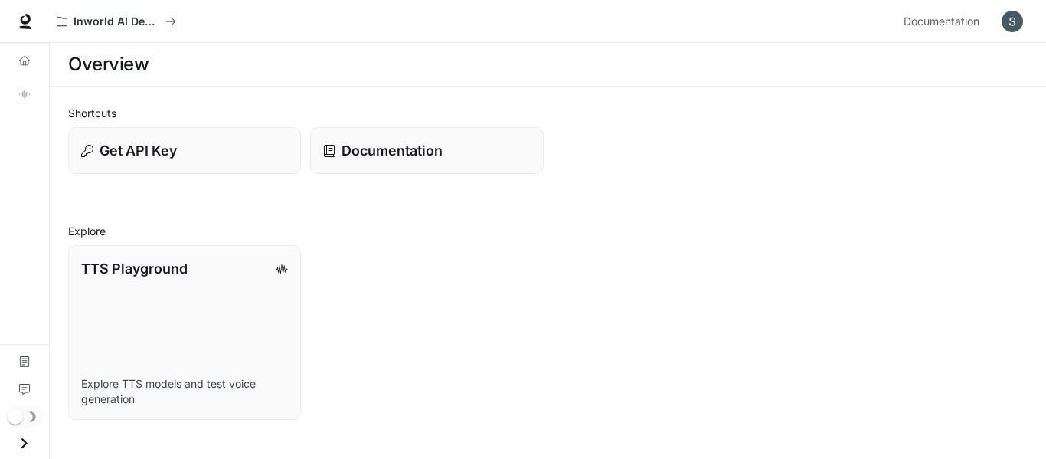
click at [1017, 28] on img "button" at bounding box center [1011, 21] width 21 height 21
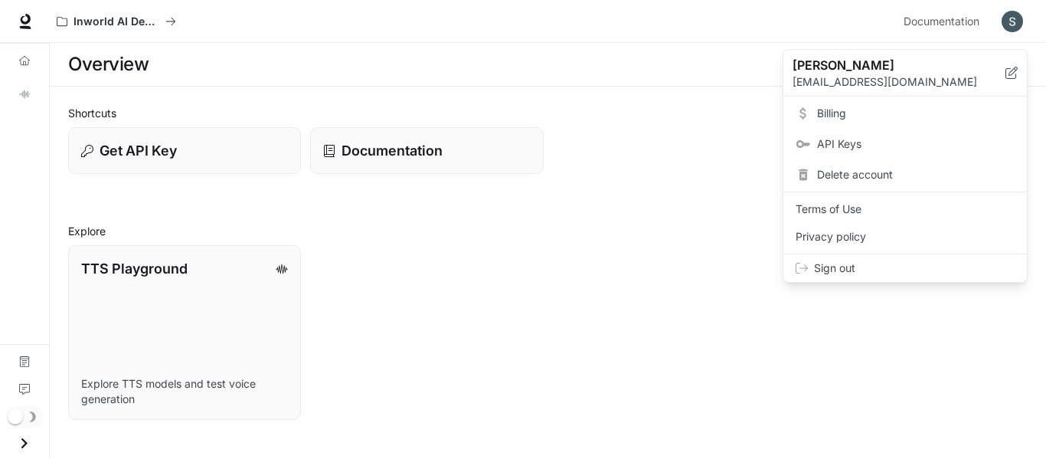
click at [417, 325] on div at bounding box center [523, 229] width 1046 height 459
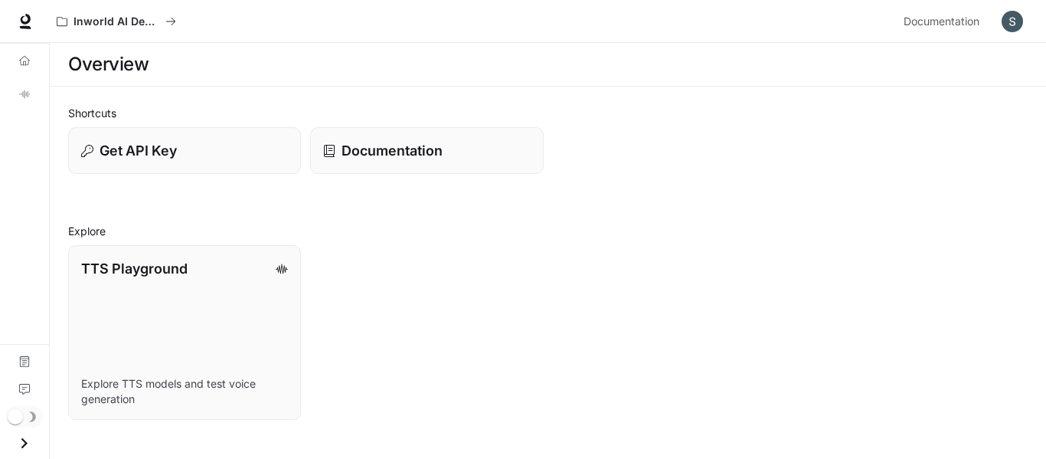
click at [23, 448] on icon "Open drawer" at bounding box center [24, 443] width 21 height 21
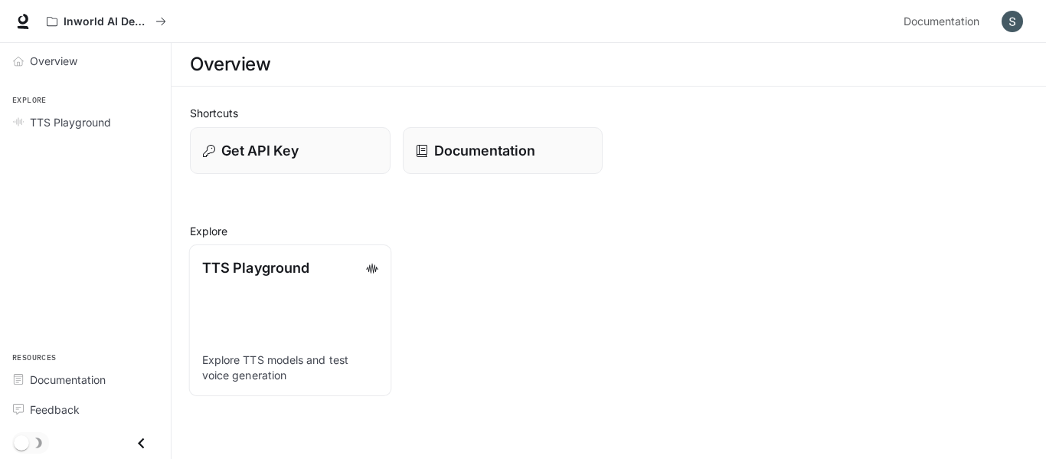
click at [266, 360] on p "Explore TTS models and test voice generation" at bounding box center [290, 367] width 176 height 31
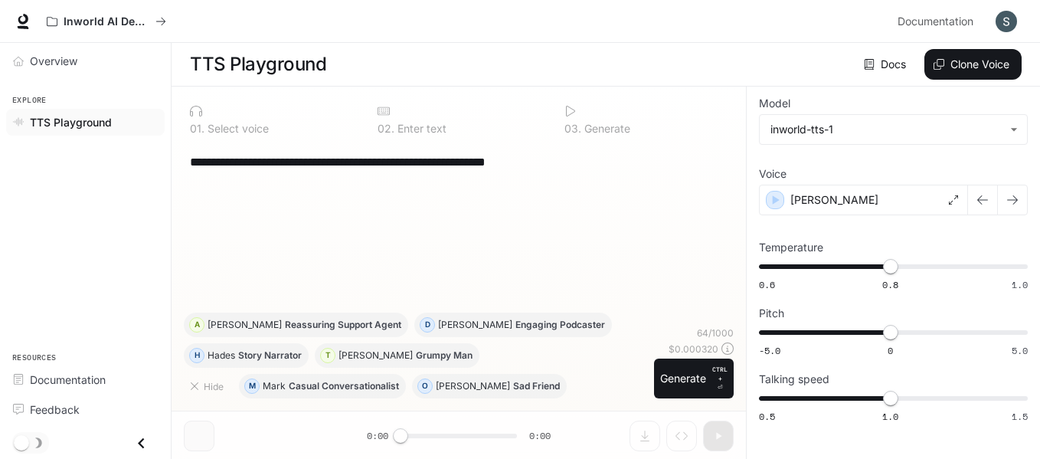
click at [884, 76] on link "Docs" at bounding box center [886, 64] width 51 height 31
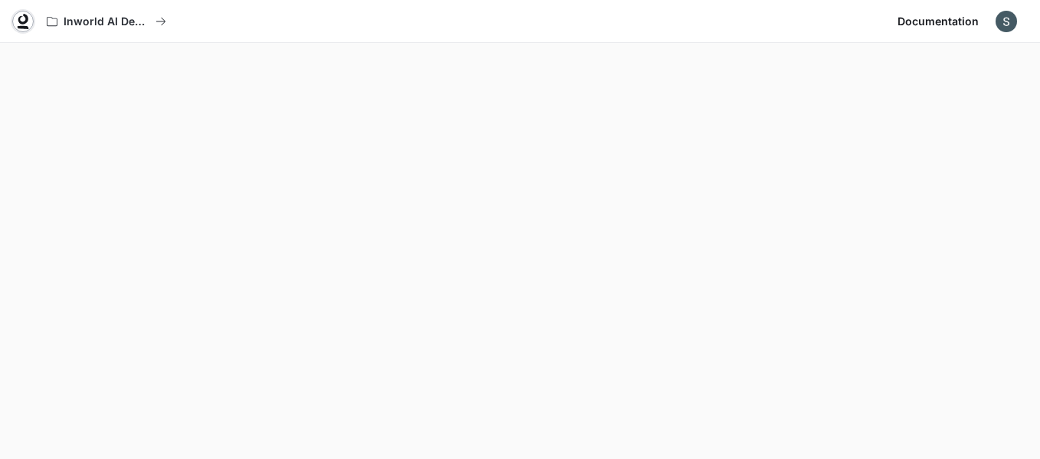
click at [21, 21] on icon at bounding box center [22, 21] width 15 height 15
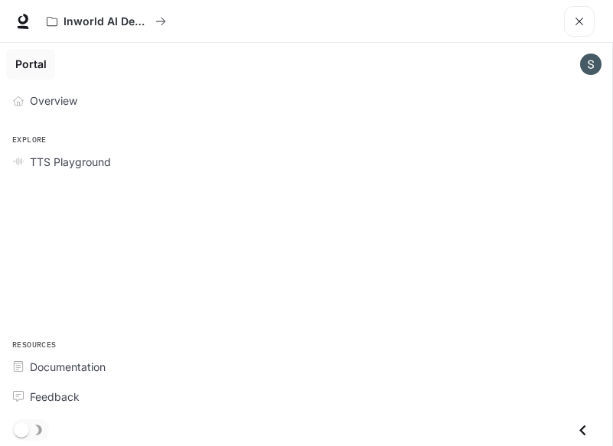
click at [243, 221] on div "Overview Explore TTS Playground Resources Documentation Feedback" at bounding box center [306, 265] width 613 height 364
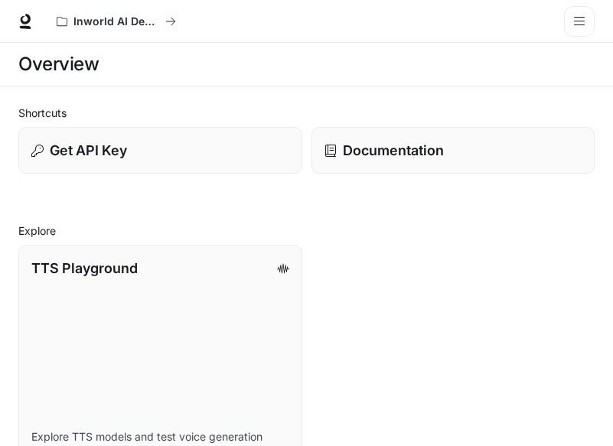
click at [454, 106] on h2 "Shortcuts" at bounding box center [306, 113] width 577 height 16
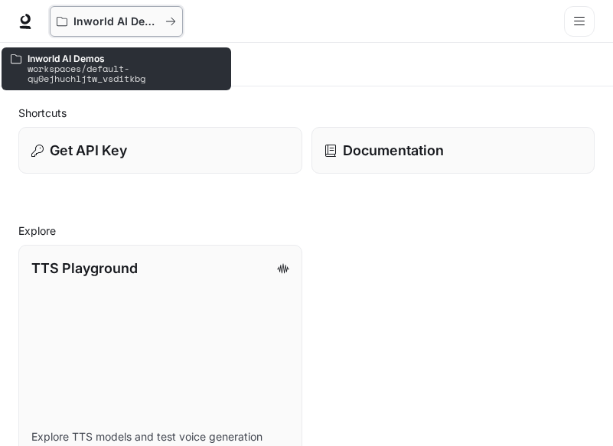
click at [119, 20] on p "Inworld AI Demos" at bounding box center [117, 21] width 86 height 13
click at [177, 20] on button "Inworld AI Demos" at bounding box center [116, 21] width 133 height 31
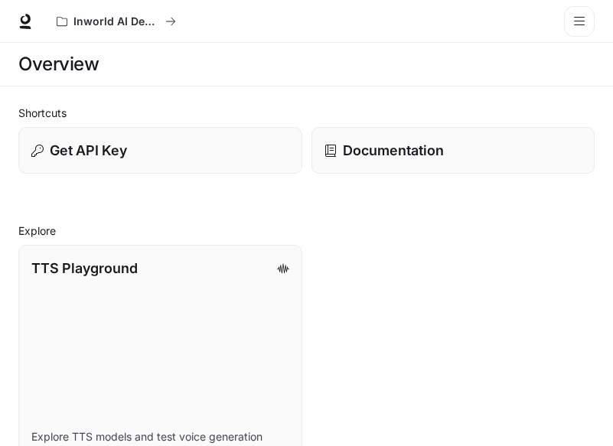
click at [582, 16] on icon "open drawer" at bounding box center [579, 21] width 12 height 12
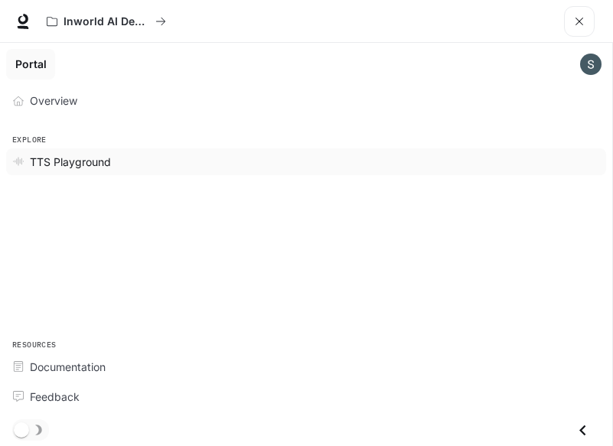
click at [34, 161] on span "TTS Playground" at bounding box center [70, 162] width 81 height 16
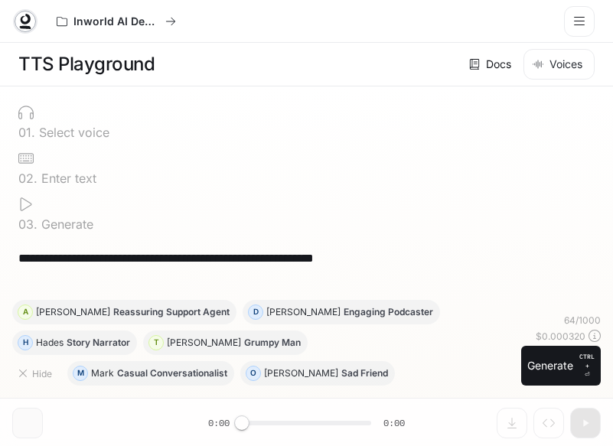
click at [33, 23] on link at bounding box center [25, 21] width 21 height 21
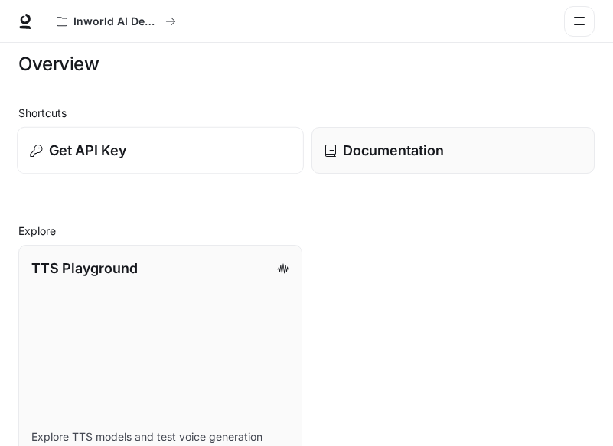
click at [202, 149] on div "Get API Key" at bounding box center [160, 150] width 260 height 21
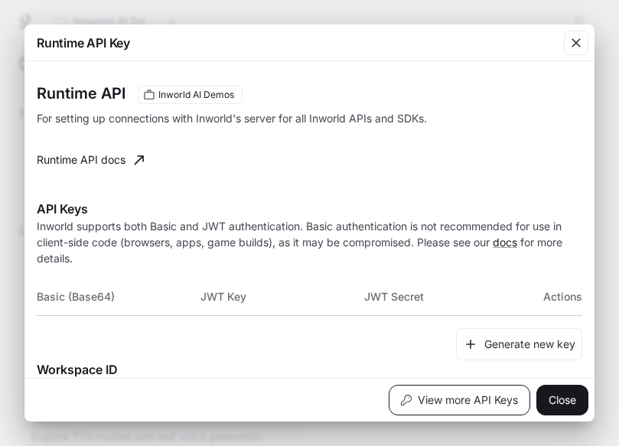
click at [496, 403] on button "View more API Keys" at bounding box center [460, 400] width 142 height 31
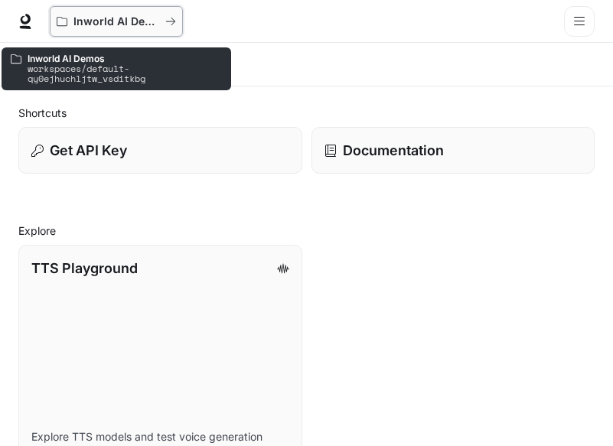
click at [64, 19] on icon "All workspaces" at bounding box center [62, 21] width 11 height 11
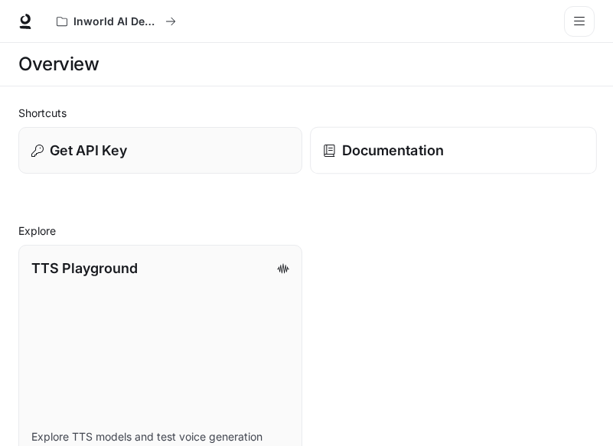
click at [431, 149] on p "Documentation" at bounding box center [392, 150] width 102 height 21
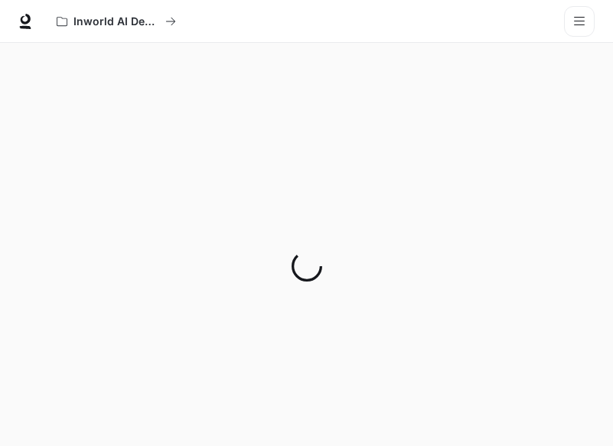
click at [583, 30] on button "open drawer" at bounding box center [579, 21] width 31 height 31
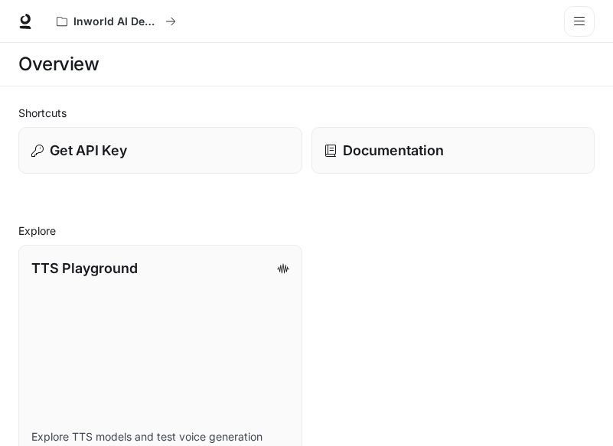
click at [581, 20] on icon "open drawer" at bounding box center [579, 21] width 12 height 12
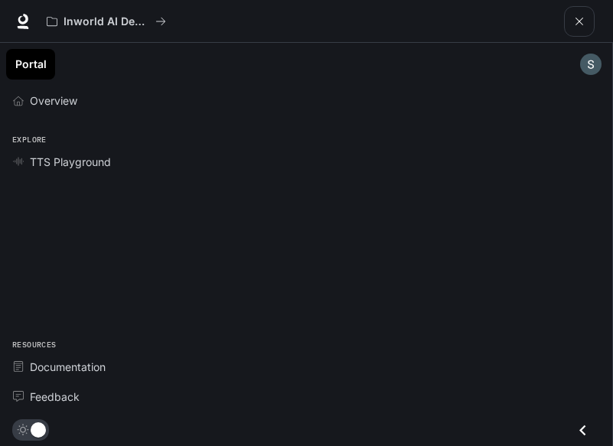
click at [586, 433] on icon "Close drawer" at bounding box center [583, 430] width 21 height 21
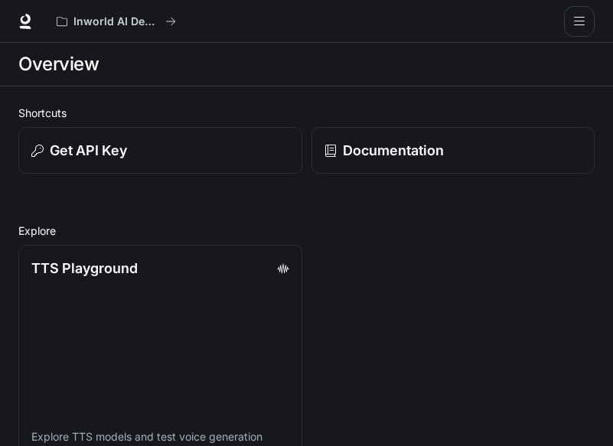
click at [366, 311] on div "TTS Playground Explore TTS models and test voice generation" at bounding box center [302, 347] width 586 height 222
click at [25, 21] on icon at bounding box center [25, 19] width 10 height 11
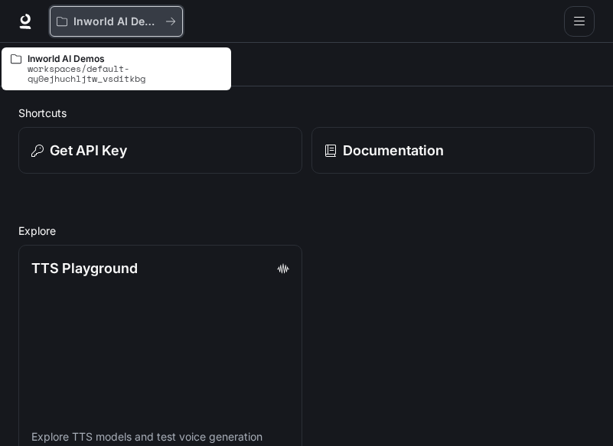
click at [179, 27] on button "Inworld AI Demos" at bounding box center [116, 21] width 133 height 31
